Goal: Information Seeking & Learning: Learn about a topic

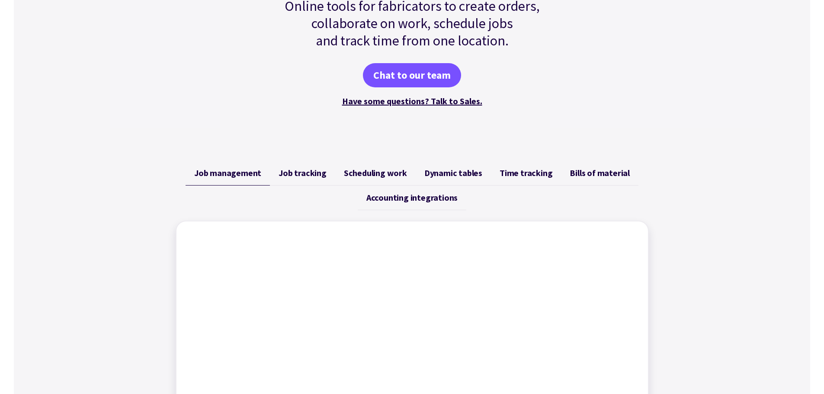
scroll to position [216, 0]
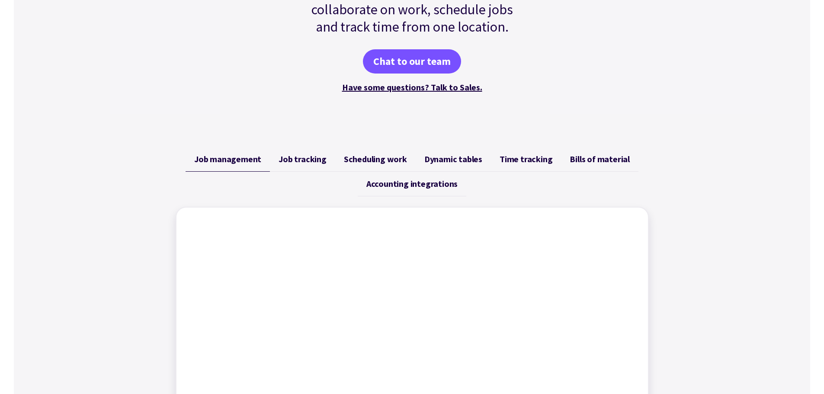
click at [397, 183] on span "Accounting integrations" at bounding box center [411, 184] width 91 height 10
click at [612, 155] on span "Bills of material" at bounding box center [600, 159] width 60 height 10
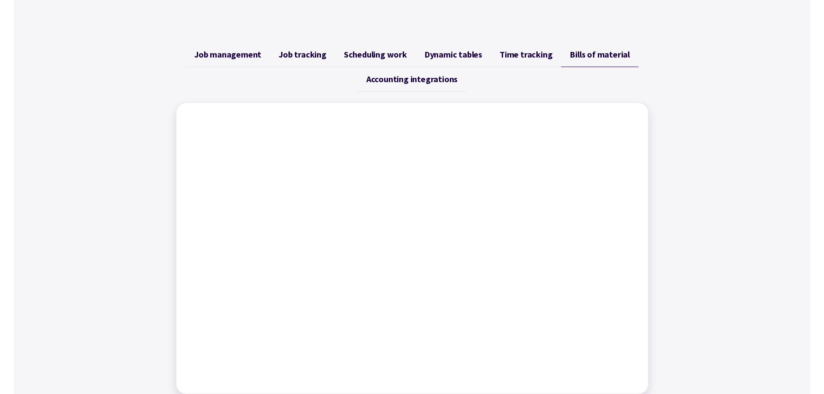
scroll to position [346, 0]
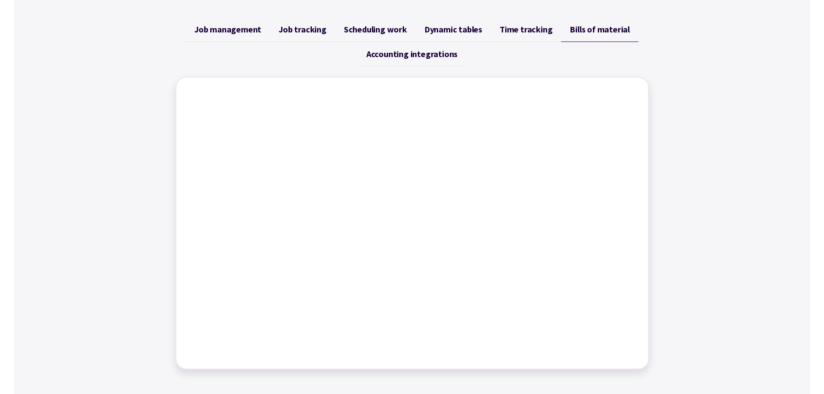
click at [528, 32] on span "Time tracking" at bounding box center [526, 29] width 53 height 10
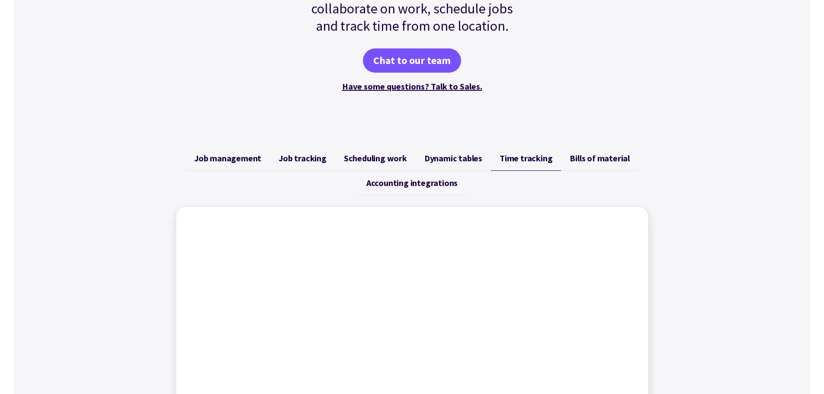
scroll to position [216, 0]
click at [482, 158] on span "Dynamic tables" at bounding box center [453, 159] width 58 height 10
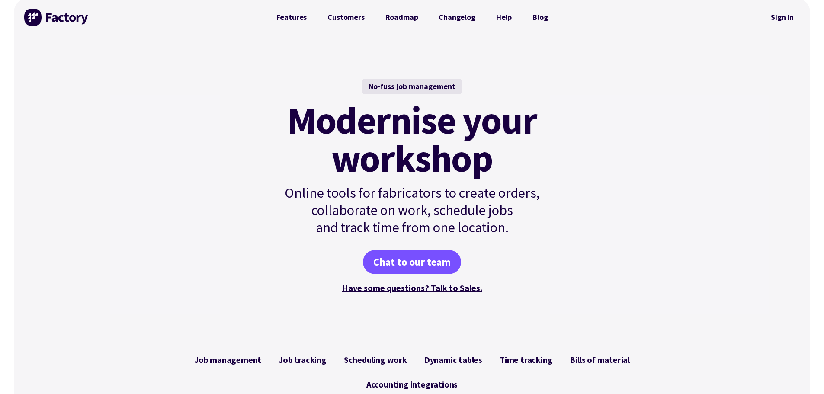
scroll to position [0, 0]
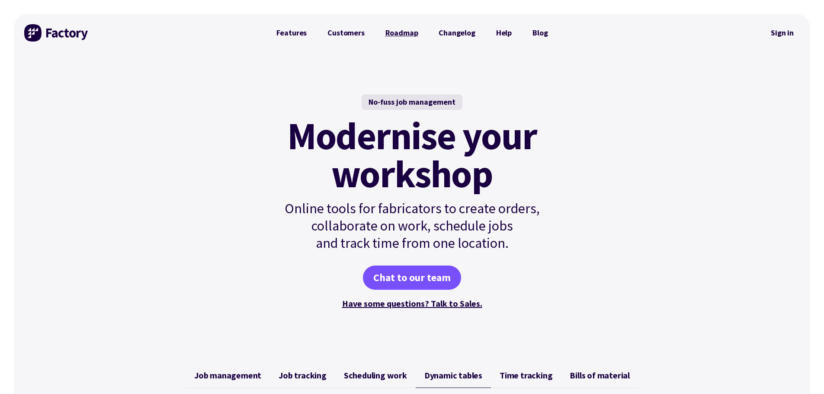
click at [392, 36] on link "Roadmap" at bounding box center [402, 32] width 54 height 17
click at [259, 66] on div "No-fuss job management Modernise your workshop Online tools for fabricators to …" at bounding box center [412, 202] width 313 height 301
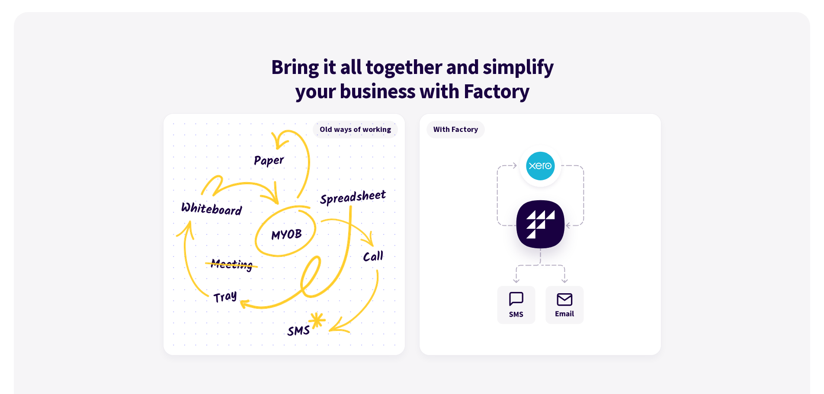
scroll to position [2552, 0]
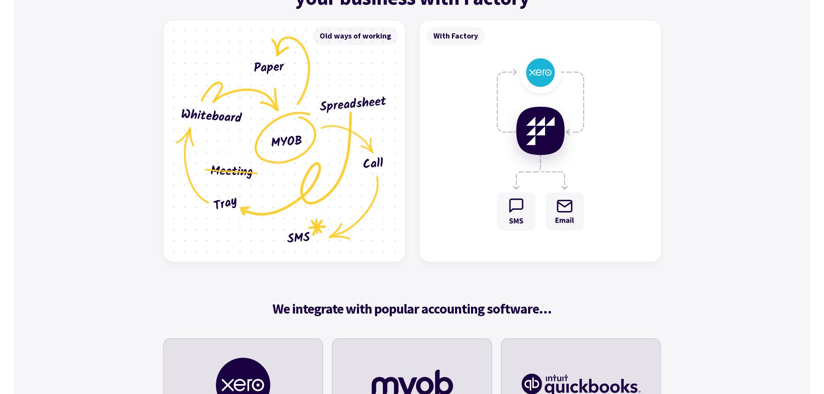
click at [478, 151] on img at bounding box center [540, 140] width 241 height 241
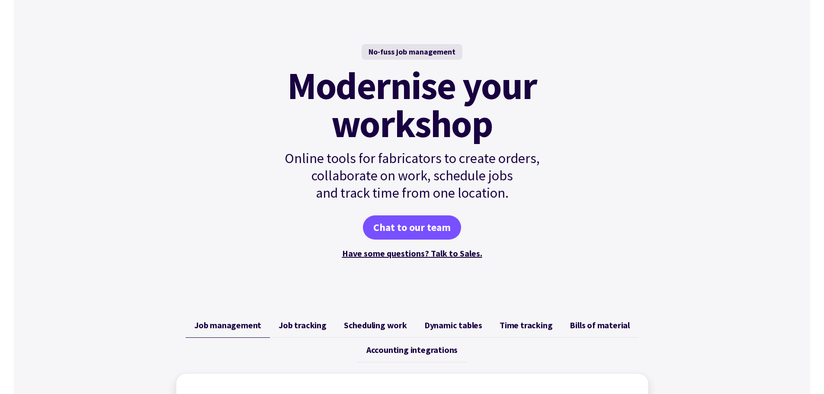
scroll to position [216, 0]
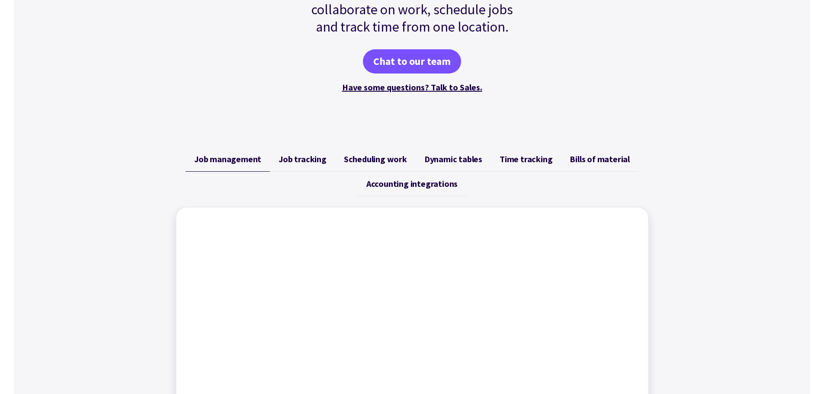
click at [315, 163] on span "Job tracking" at bounding box center [303, 159] width 48 height 10
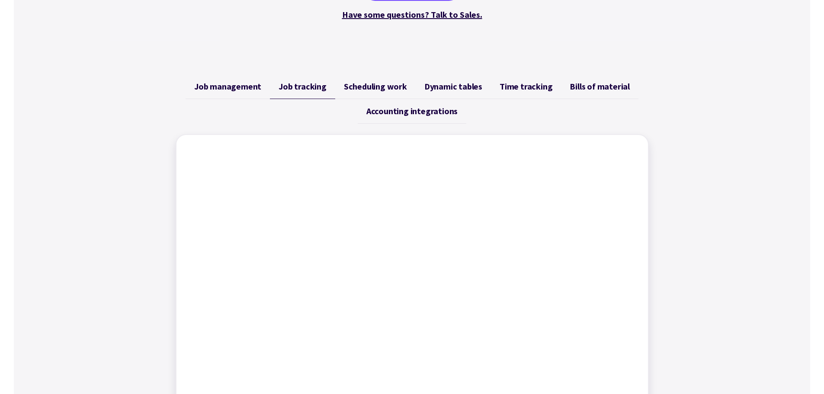
scroll to position [389, 0]
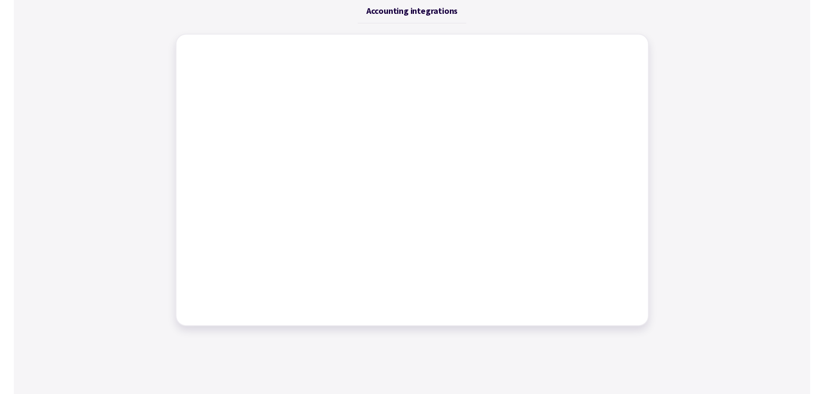
click at [755, 194] on div "Job management Job tracking Scheduling work Dynamic tables Time tracking Bills …" at bounding box center [412, 150] width 796 height 373
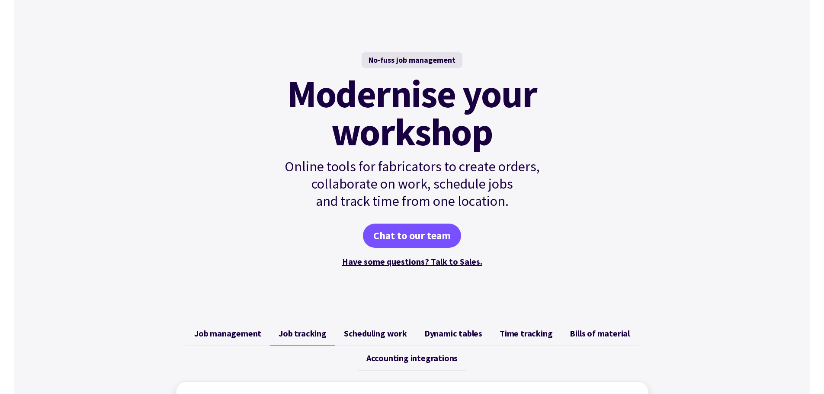
scroll to position [0, 0]
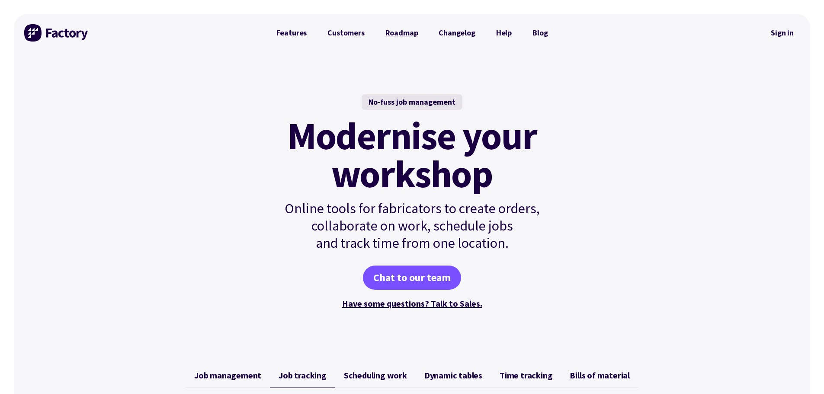
click at [386, 31] on link "Roadmap" at bounding box center [402, 32] width 54 height 17
click at [305, 37] on link "Features" at bounding box center [291, 32] width 51 height 17
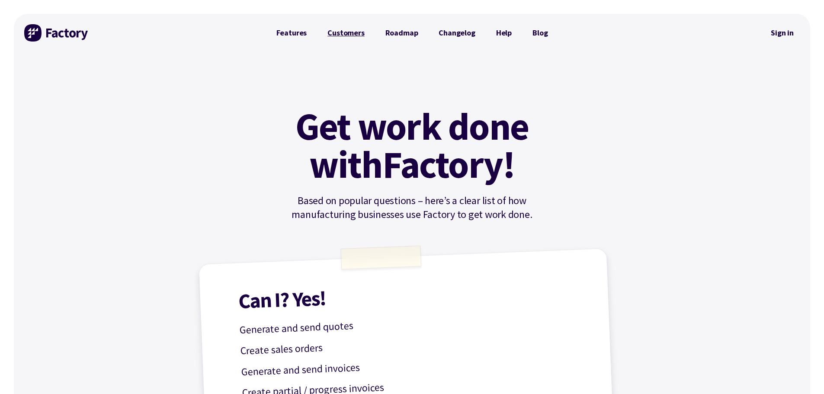
click at [350, 36] on link "Customers" at bounding box center [346, 32] width 58 height 17
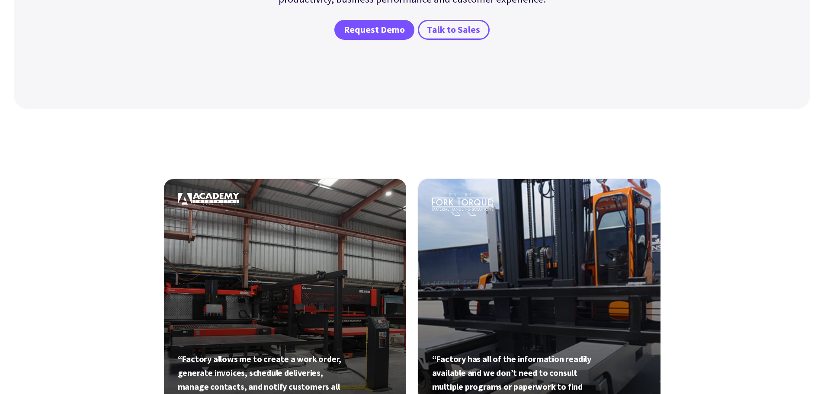
scroll to position [43, 0]
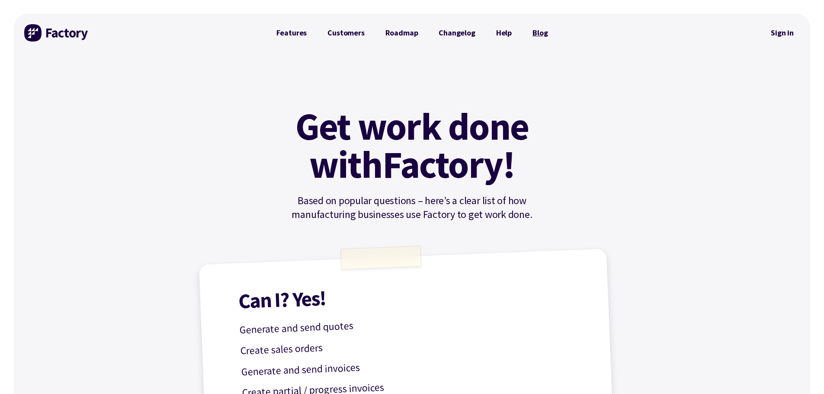
click at [544, 36] on link "Blog" at bounding box center [540, 32] width 36 height 17
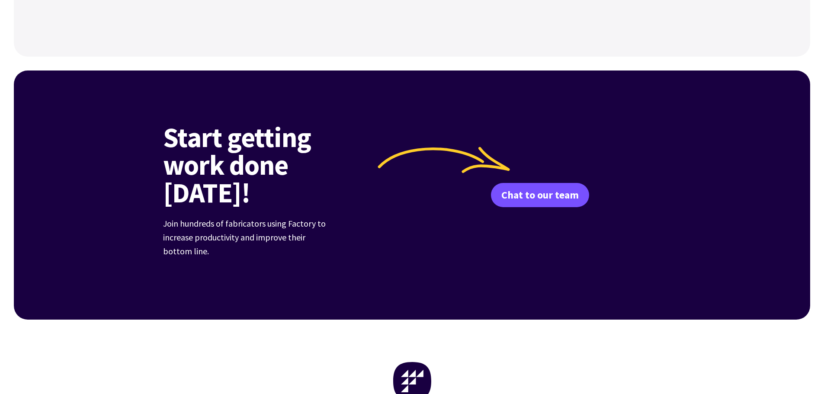
scroll to position [1168, 0]
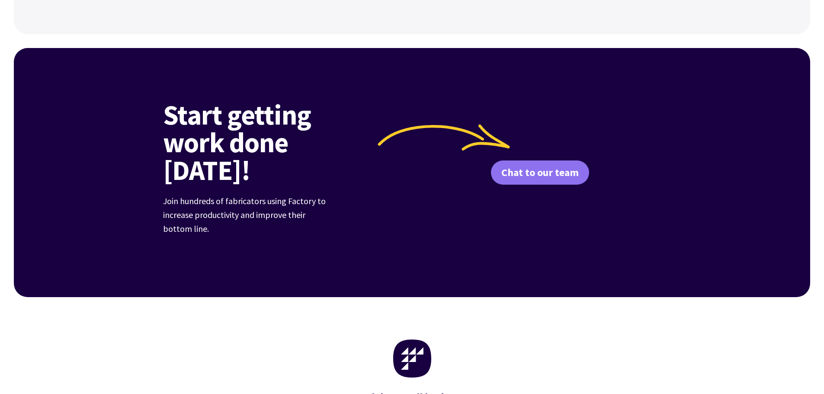
click at [544, 165] on link "Chat to our team" at bounding box center [540, 173] width 98 height 24
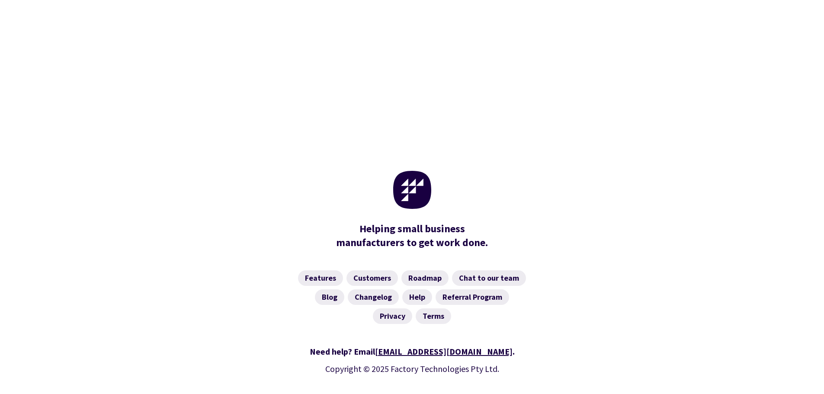
scroll to position [426, 0]
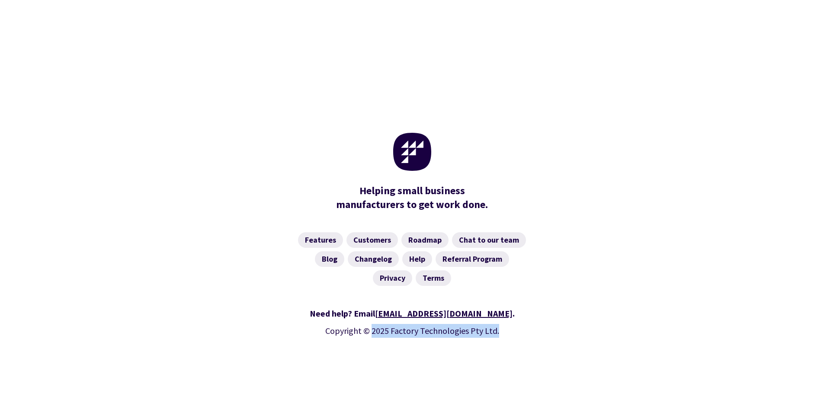
drag, startPoint x: 497, startPoint y: 329, endPoint x: 372, endPoint y: 334, distance: 124.3
click at [372, 334] on p "Copyright © 2025 Factory Technologies Pty Ltd." at bounding box center [412, 331] width 498 height 14
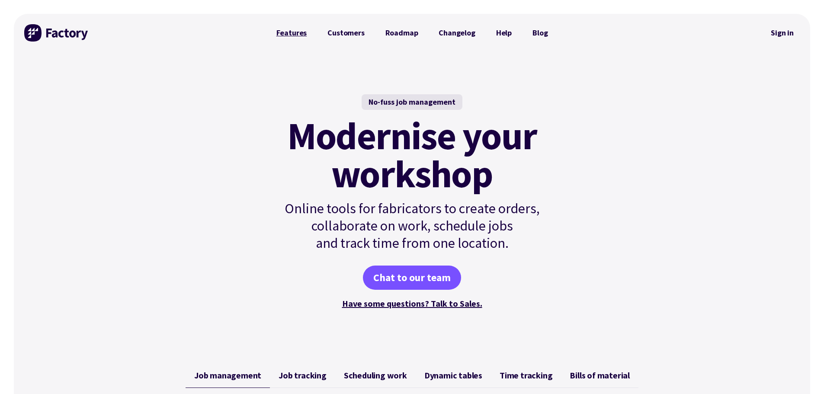
click at [303, 37] on link "Features" at bounding box center [291, 32] width 51 height 17
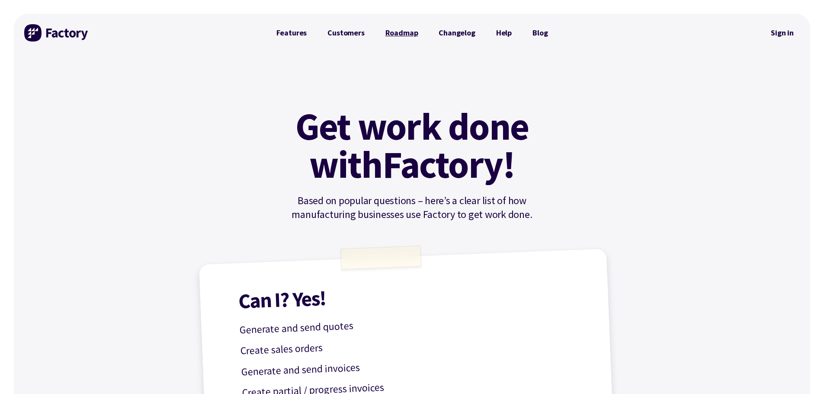
click at [399, 31] on link "Roadmap" at bounding box center [402, 32] width 54 height 17
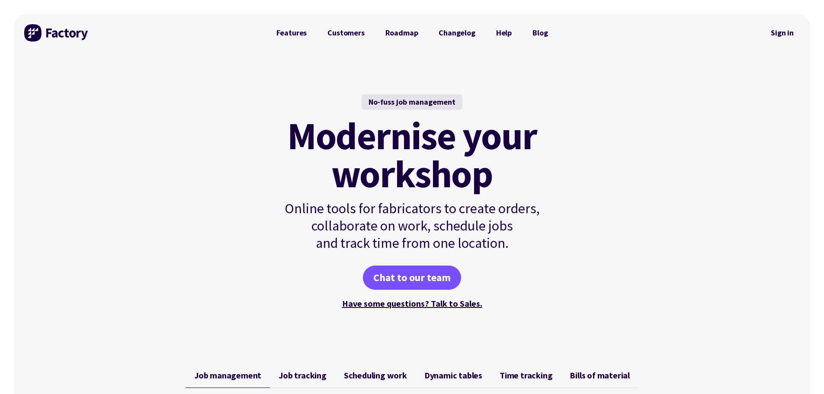
click at [221, 107] on div "No-fuss job management Modernise your workshop Online tools for fabricators to …" at bounding box center [412, 202] width 796 height 301
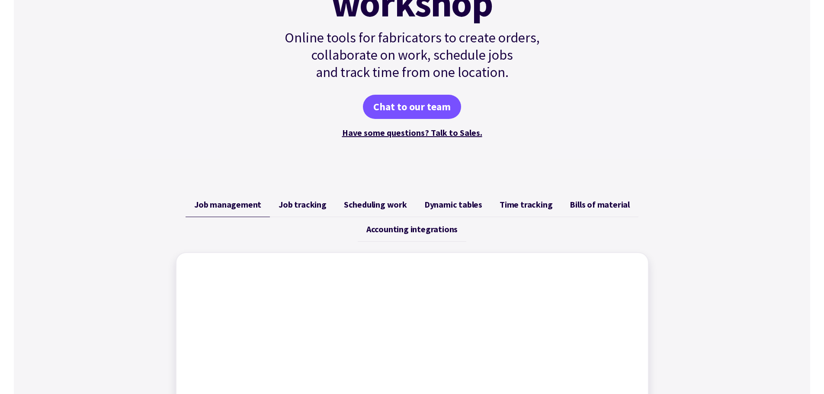
scroll to position [216, 0]
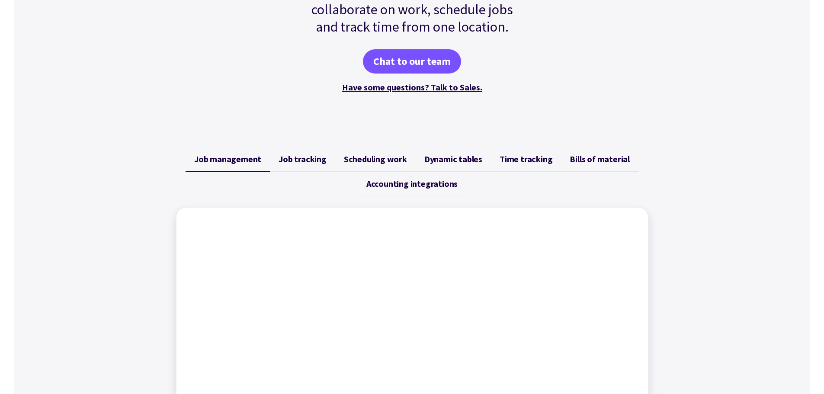
click at [395, 157] on span "Scheduling work" at bounding box center [375, 159] width 63 height 10
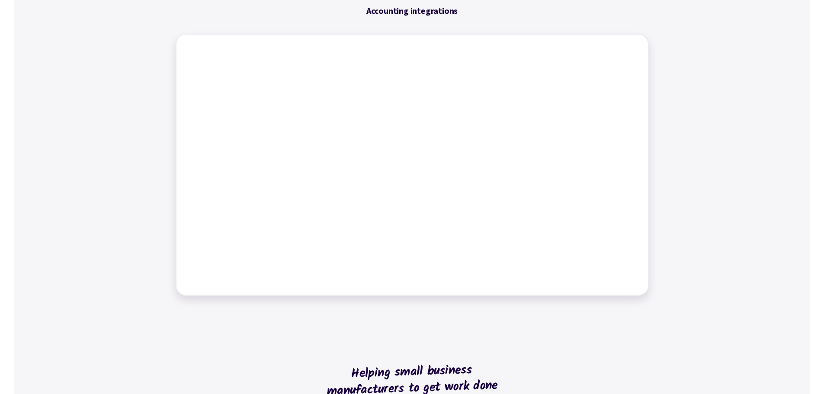
scroll to position [260, 0]
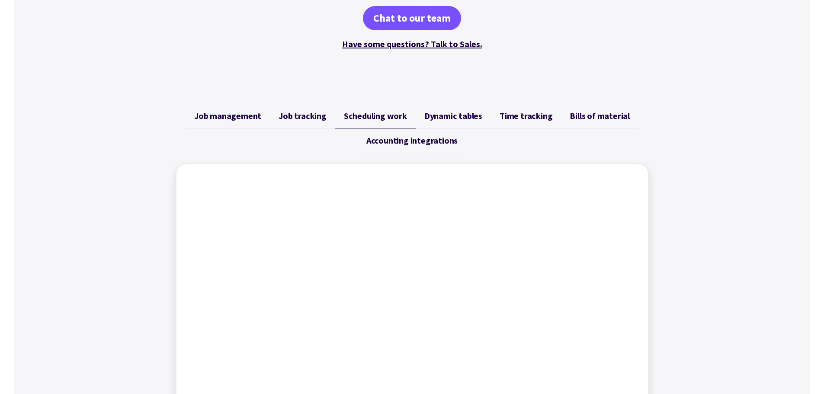
click at [527, 116] on span "Time tracking" at bounding box center [526, 116] width 53 height 10
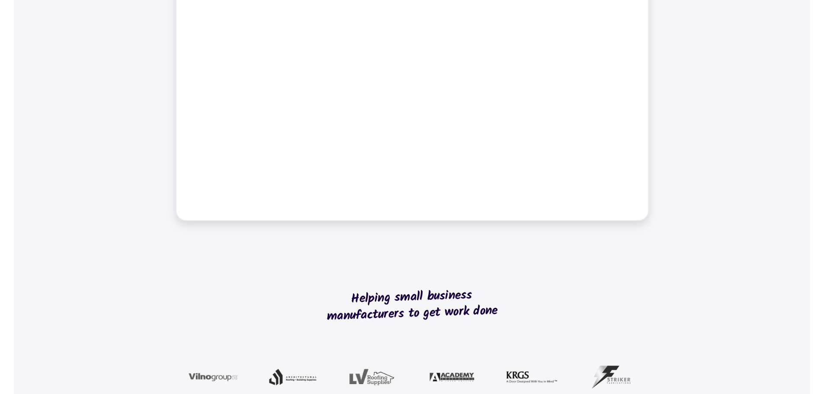
scroll to position [433, 0]
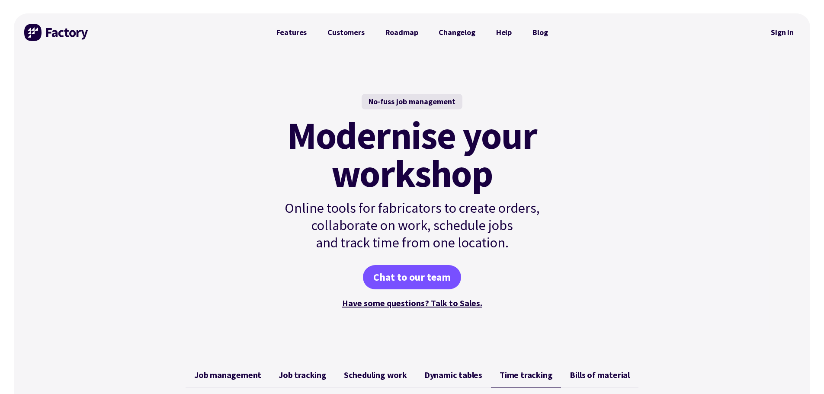
scroll to position [0, 0]
click at [129, 104] on div "No-fuss job management Modernise your workshop Online tools for fabricators to …" at bounding box center [412, 202] width 796 height 301
click at [131, 161] on div "No-fuss job management Modernise your workshop Online tools for fabricators to …" at bounding box center [412, 202] width 796 height 301
